Goal: Register for event/course: Register for event/course

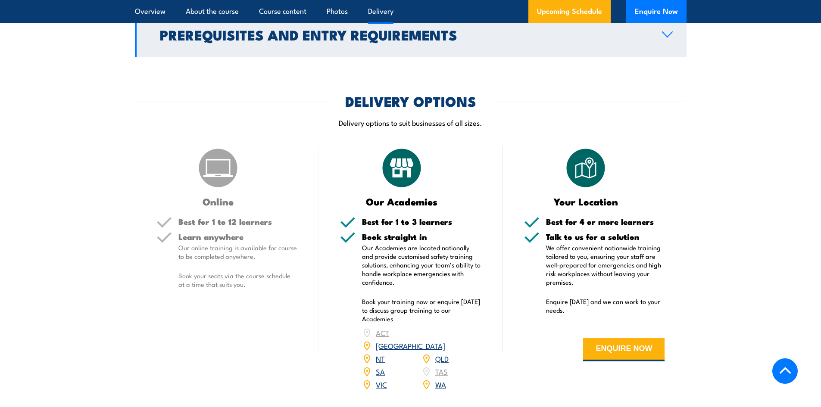
scroll to position [1034, 0]
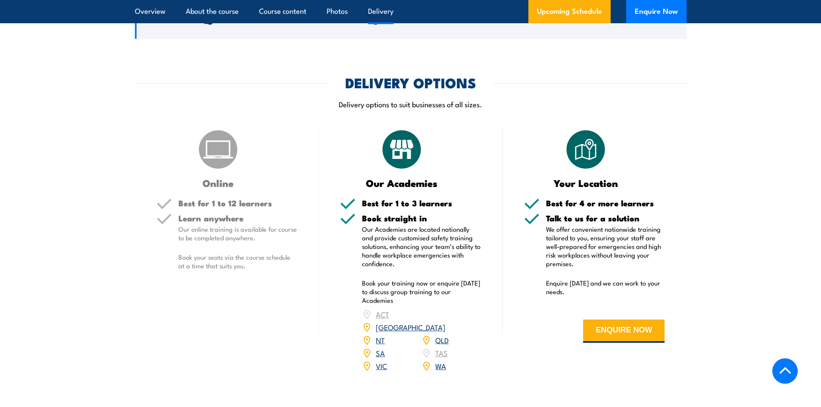
click at [384, 361] on link "VIC" at bounding box center [381, 366] width 11 height 10
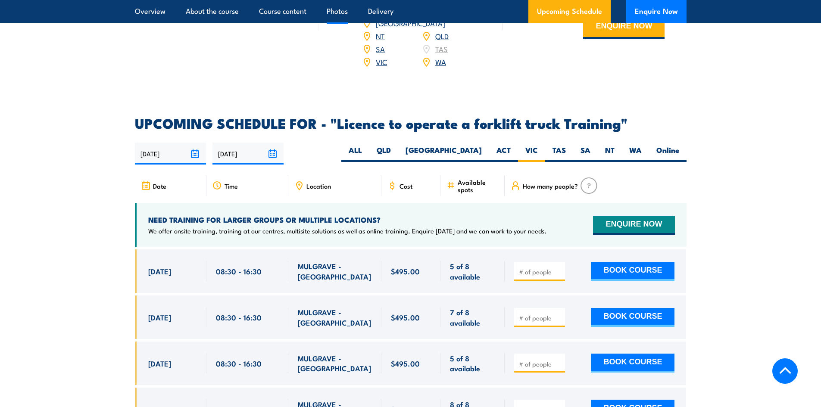
scroll to position [1280, 0]
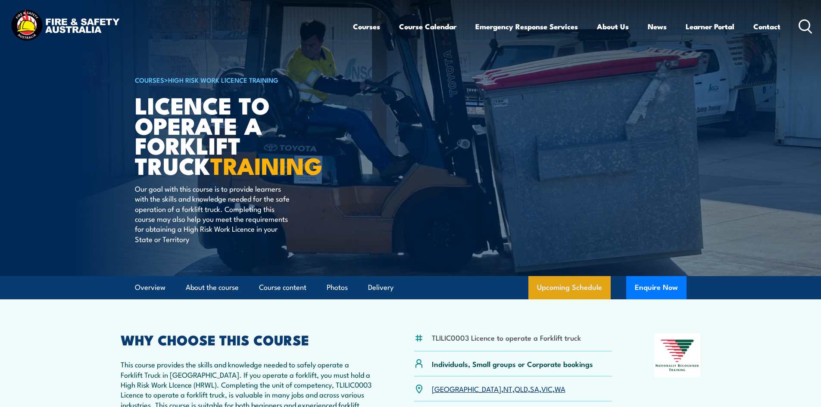
click at [586, 288] on link "Upcoming Schedule" at bounding box center [569, 287] width 82 height 23
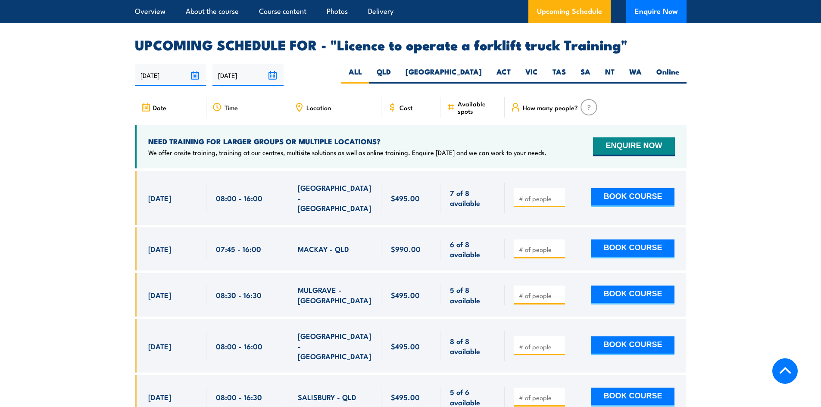
scroll to position [1442, 0]
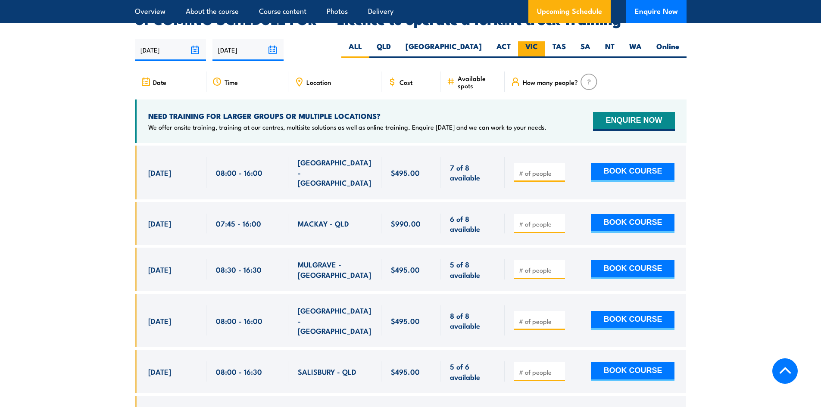
click at [529, 41] on label "VIC" at bounding box center [531, 49] width 27 height 17
click at [538, 41] on input "VIC" at bounding box center [541, 44] width 6 height 6
radio input "true"
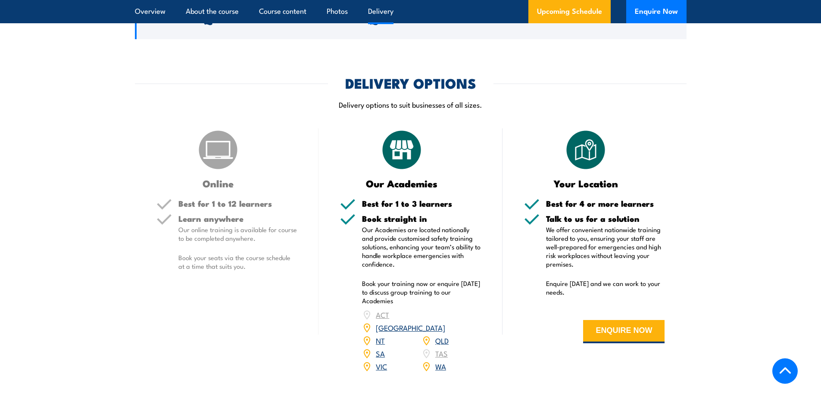
scroll to position [1011, 0]
